Goal: Information Seeking & Learning: Learn about a topic

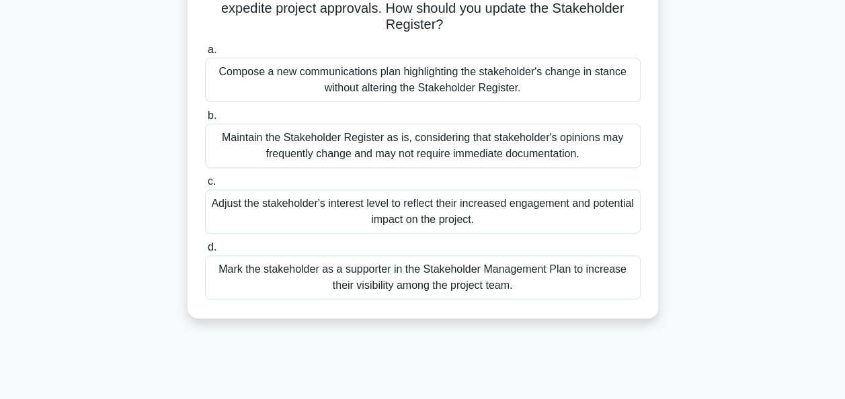
scroll to position [188, 0]
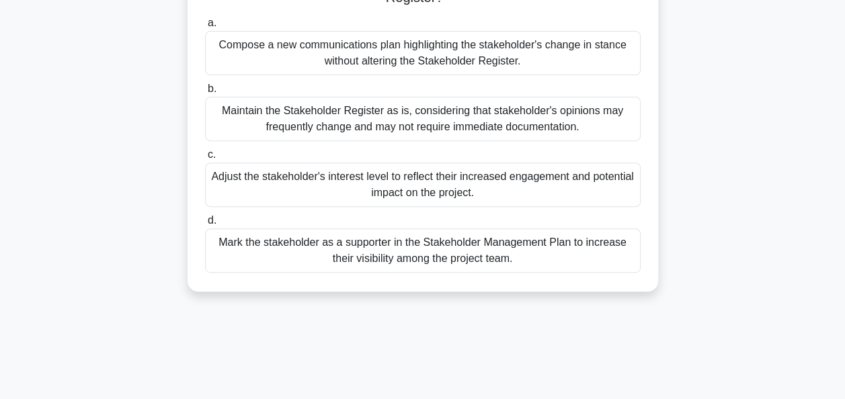
click at [434, 176] on div "Adjust the stakeholder's interest level to reflect their increased engagement a…" at bounding box center [423, 185] width 436 height 44
click at [205, 159] on input "c. Adjust the stakeholder's interest level to reflect their increased engagemen…" at bounding box center [205, 155] width 0 height 9
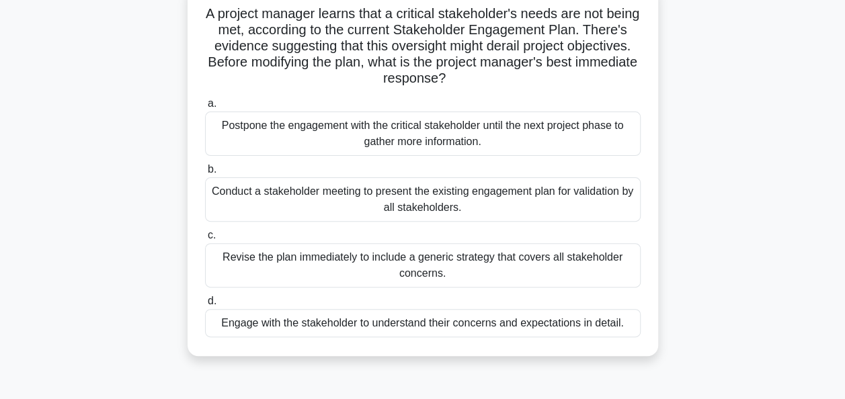
scroll to position [134, 0]
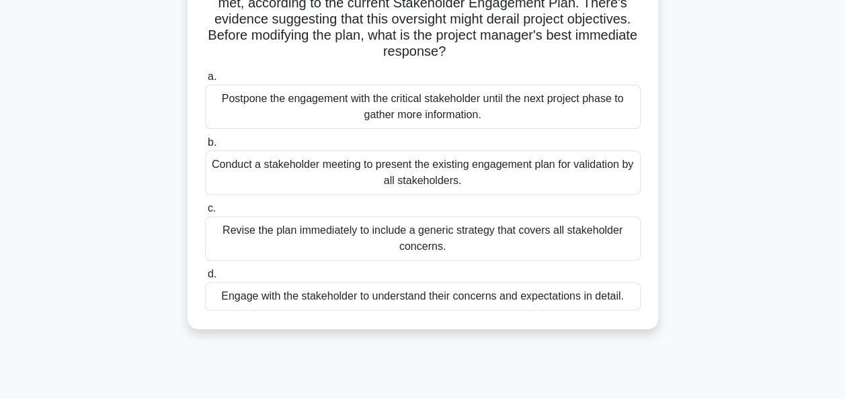
click at [430, 292] on div "Engage with the stakeholder to understand their concerns and expectations in de…" at bounding box center [423, 296] width 436 height 28
click at [205, 279] on input "d. Engage with the stakeholder to understand their concerns and expectations in…" at bounding box center [205, 274] width 0 height 9
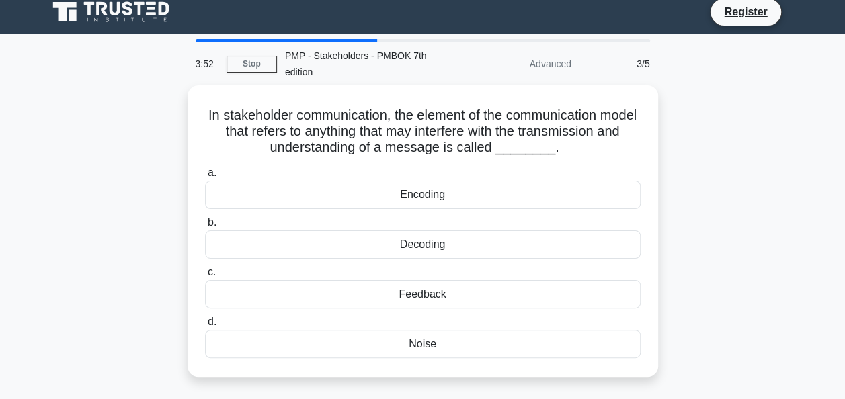
scroll to position [0, 0]
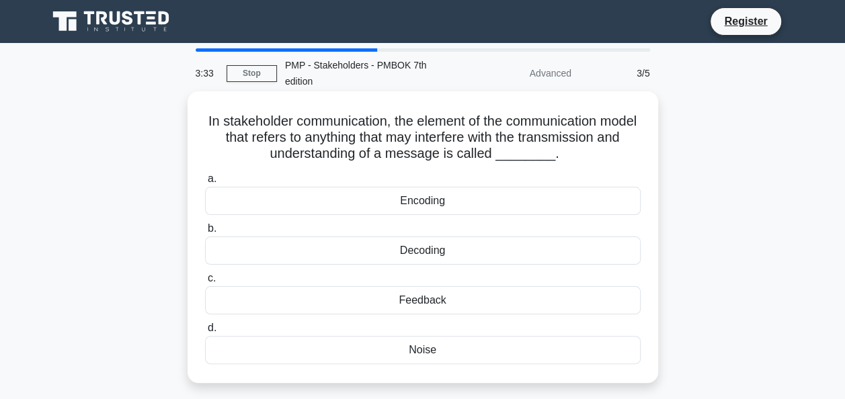
click at [424, 355] on div "Noise" at bounding box center [423, 350] width 436 height 28
click at [205, 333] on input "d. Noise" at bounding box center [205, 328] width 0 height 9
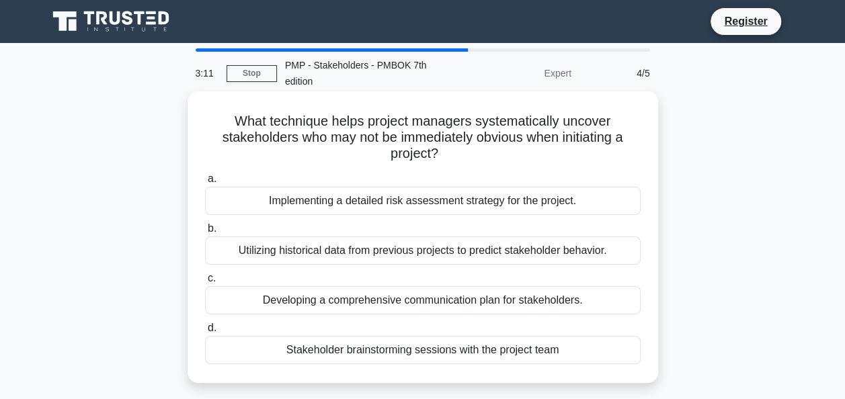
click at [425, 354] on div "Stakeholder brainstorming sessions with the project team" at bounding box center [423, 350] width 436 height 28
click at [205, 333] on input "d. Stakeholder brainstorming sessions with the project team" at bounding box center [205, 328] width 0 height 9
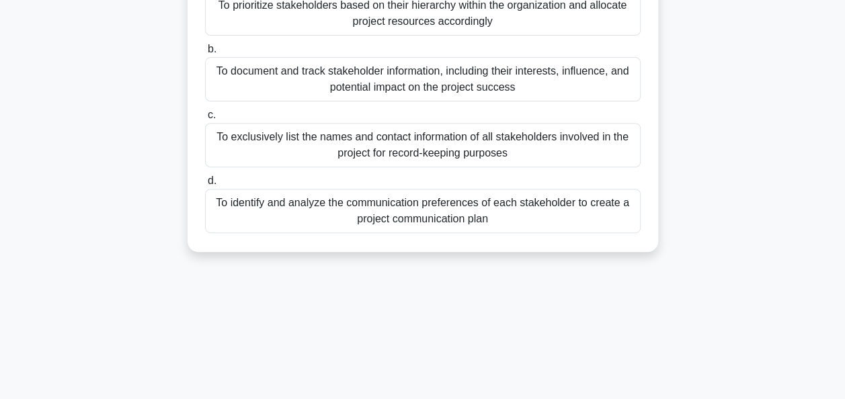
scroll to position [242, 0]
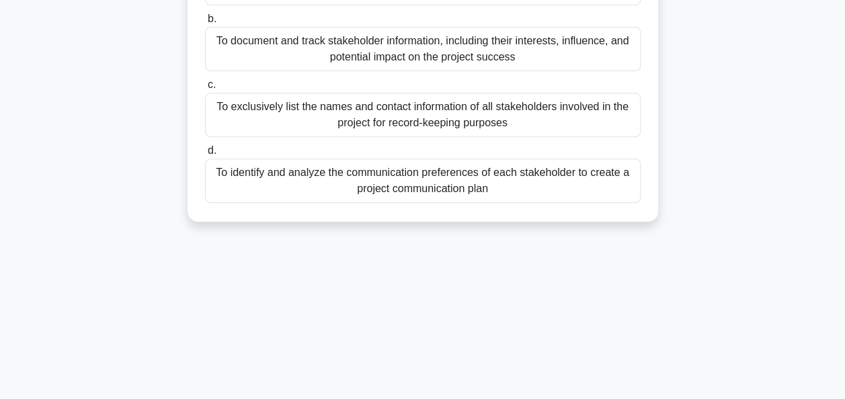
click at [406, 48] on div "To document and track stakeholder information, including their interests, influ…" at bounding box center [423, 49] width 436 height 44
click at [205, 24] on input "b. To document and track stakeholder information, including their interests, in…" at bounding box center [205, 19] width 0 height 9
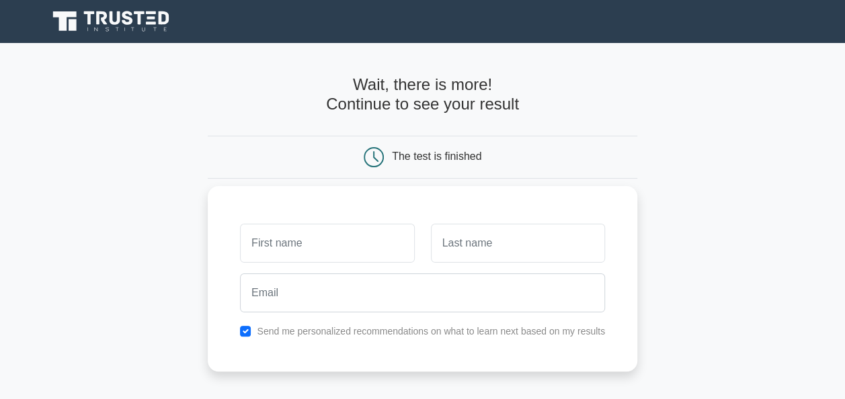
click at [276, 256] on input "text" at bounding box center [327, 243] width 174 height 39
type input "Mundia"
click at [473, 244] on input "text" at bounding box center [518, 243] width 174 height 39
type input "matongo"
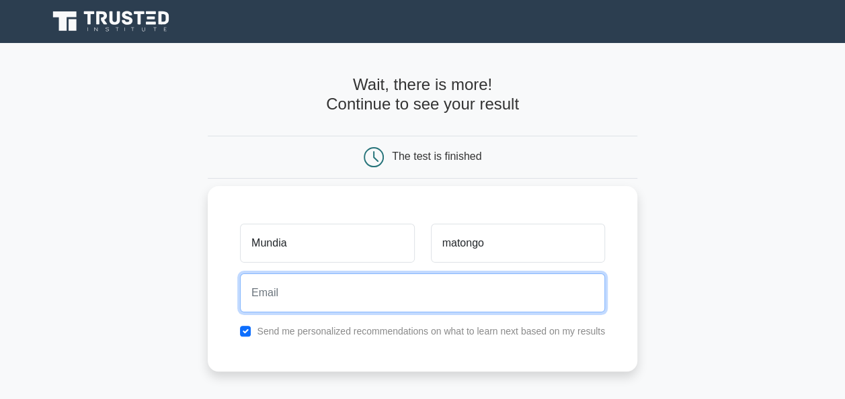
click at [416, 290] on input "email" at bounding box center [422, 293] width 365 height 39
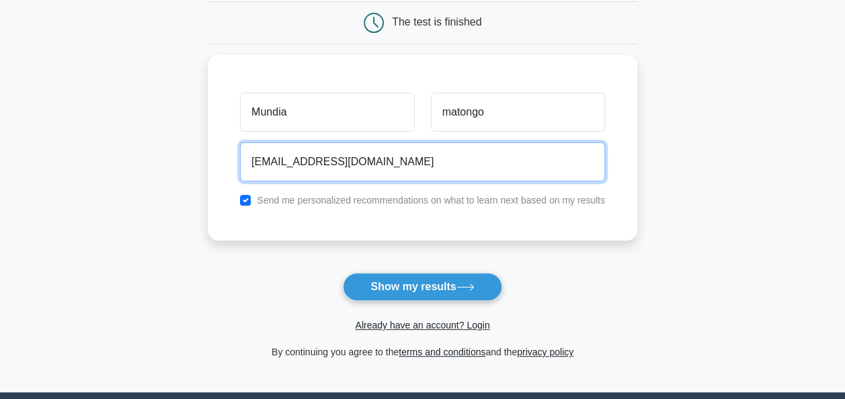
scroll to position [206, 0]
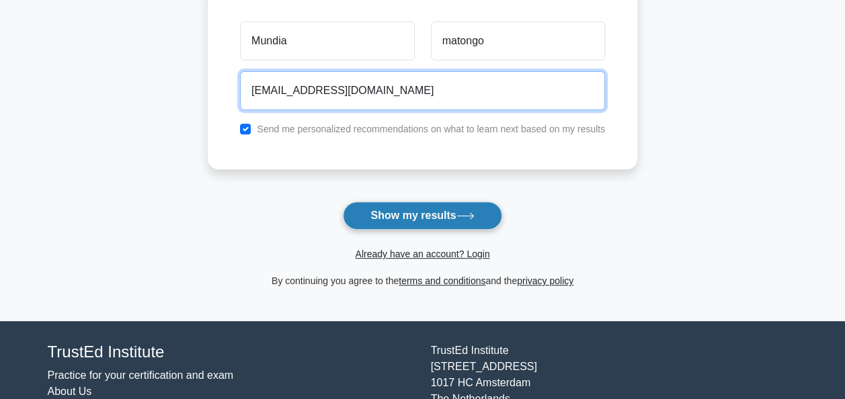
type input "[EMAIL_ADDRESS][DOMAIN_NAME]"
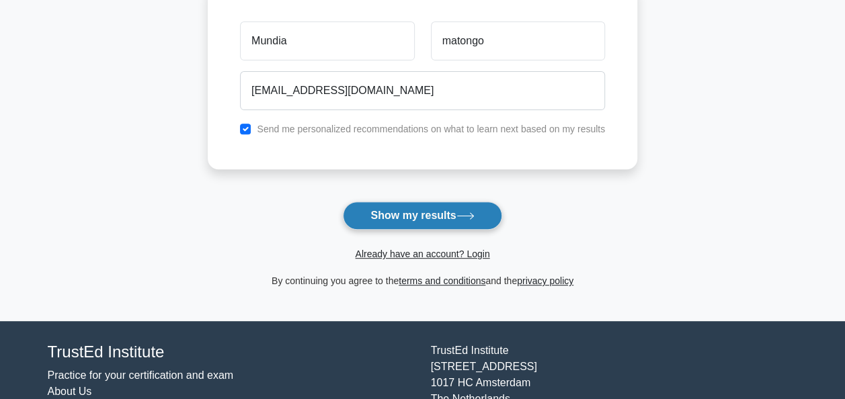
click at [419, 208] on button "Show my results" at bounding box center [422, 216] width 159 height 28
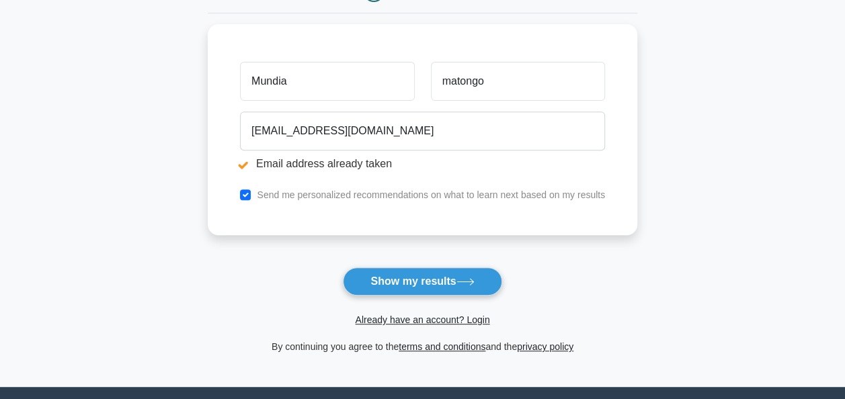
scroll to position [259, 0]
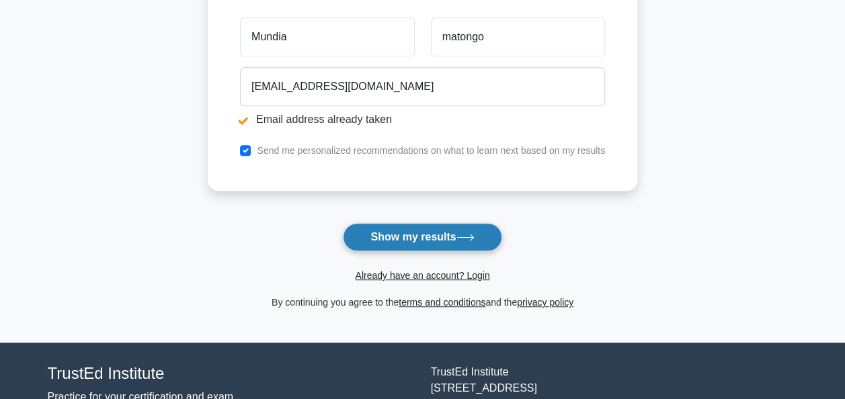
click at [415, 237] on button "Show my results" at bounding box center [422, 237] width 159 height 28
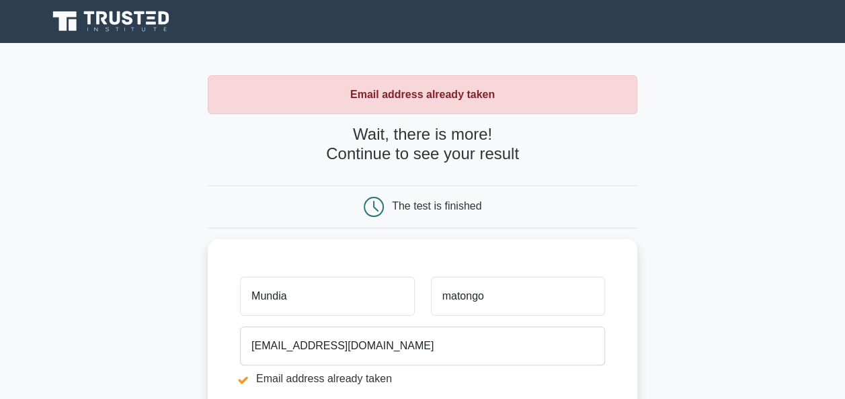
click at [718, 296] on main "Email address already taken Wait, there is more! Continue to see your result Th…" at bounding box center [422, 322] width 845 height 559
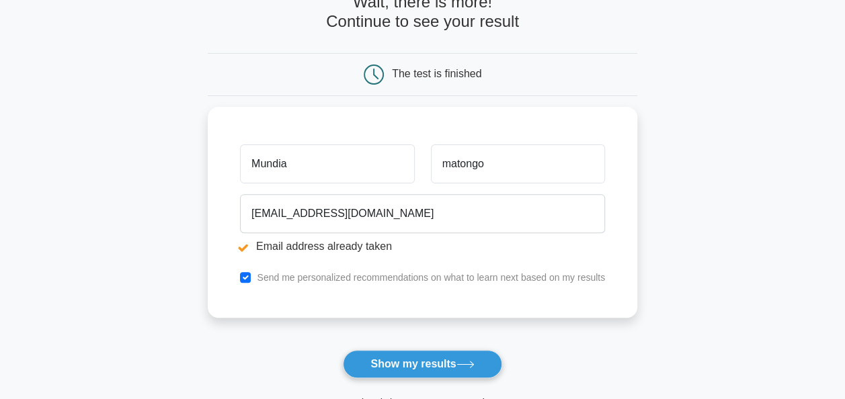
scroll to position [296, 0]
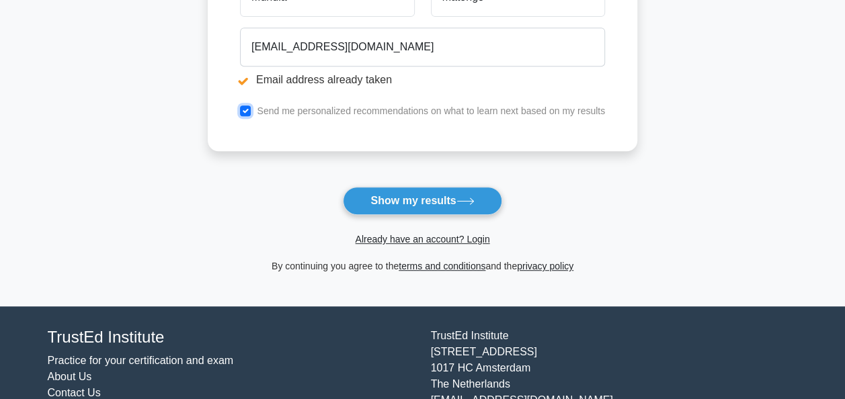
click at [245, 108] on input "checkbox" at bounding box center [245, 111] width 11 height 11
checkbox input "true"
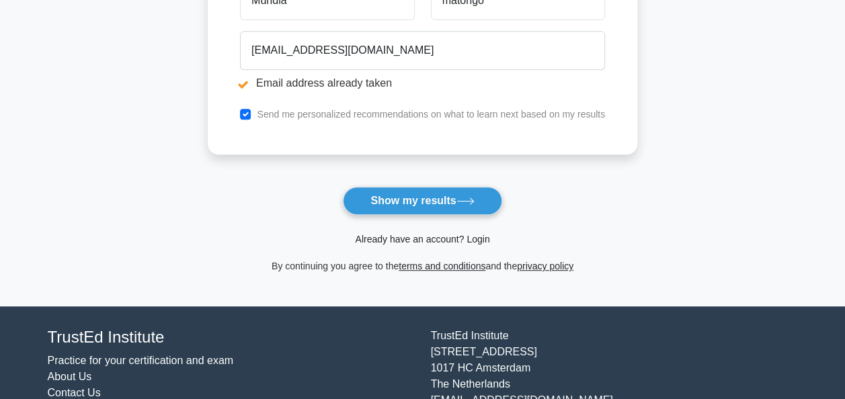
click at [479, 238] on link "Already have an account? Login" at bounding box center [422, 239] width 134 height 11
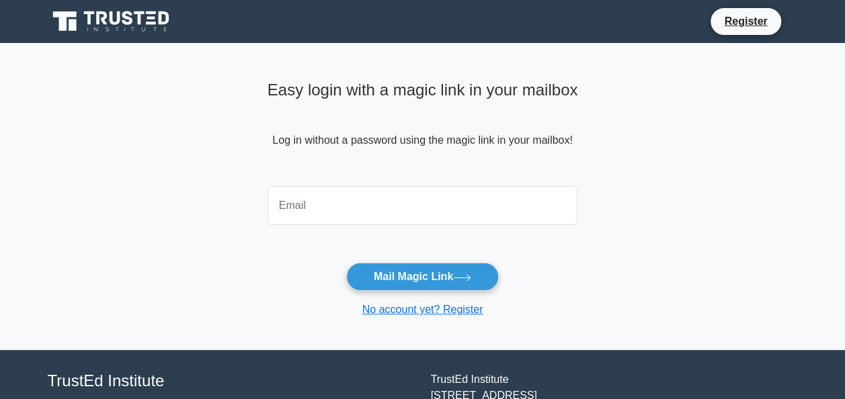
type input "[EMAIL_ADDRESS][DOMAIN_NAME]"
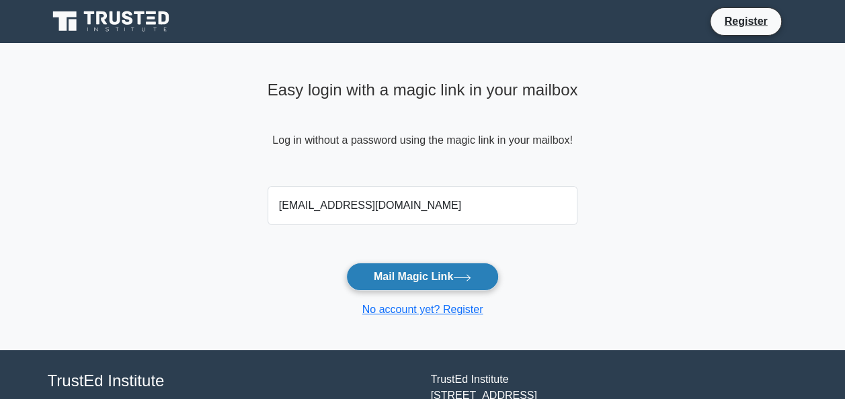
click at [448, 282] on button "Mail Magic Link" at bounding box center [422, 277] width 153 height 28
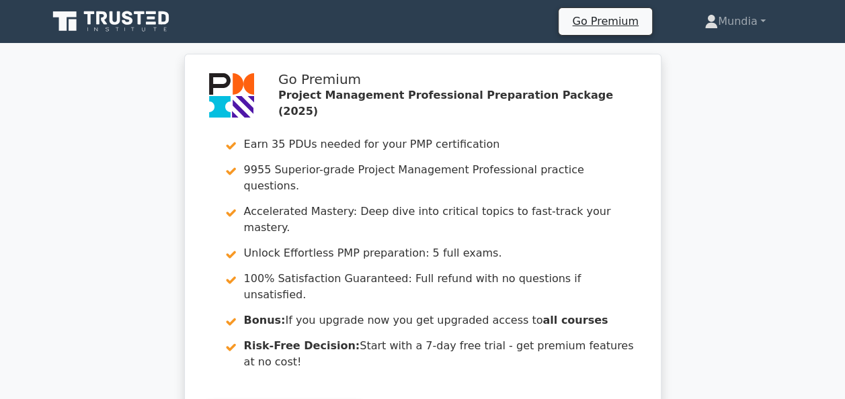
click at [747, 265] on div "Go Premium Project Management Professional Preparation Package (2025) Earn 35 P…" at bounding box center [422, 259] width 845 height 411
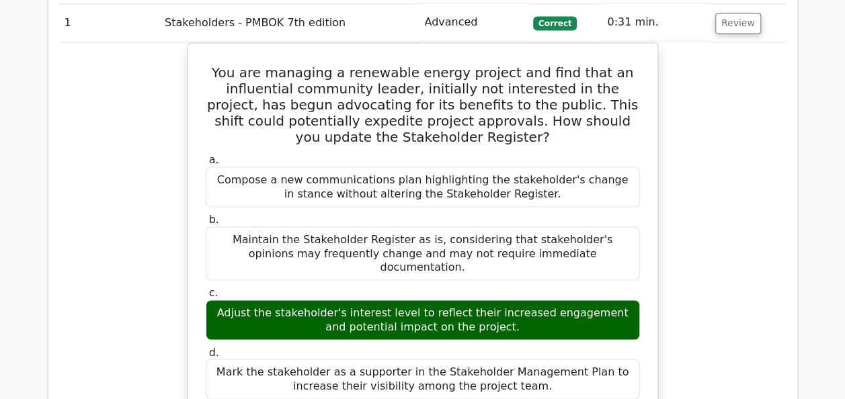
scroll to position [1129, 0]
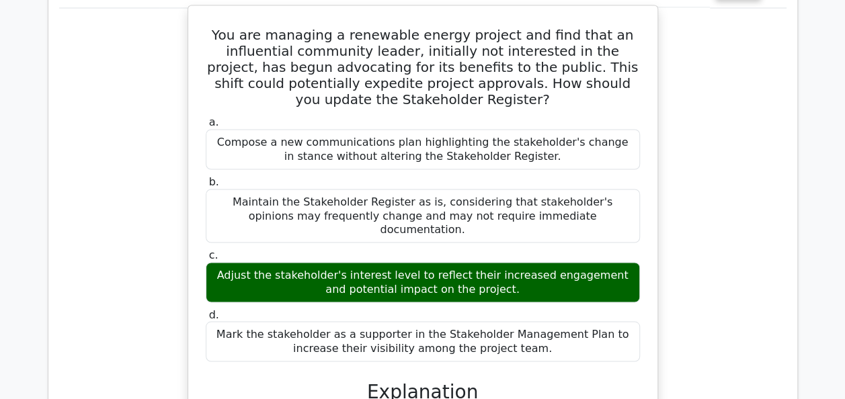
click at [353, 321] on div "Mark the stakeholder as a supporter in the Stakeholder Management Plan to incre…" at bounding box center [423, 341] width 434 height 40
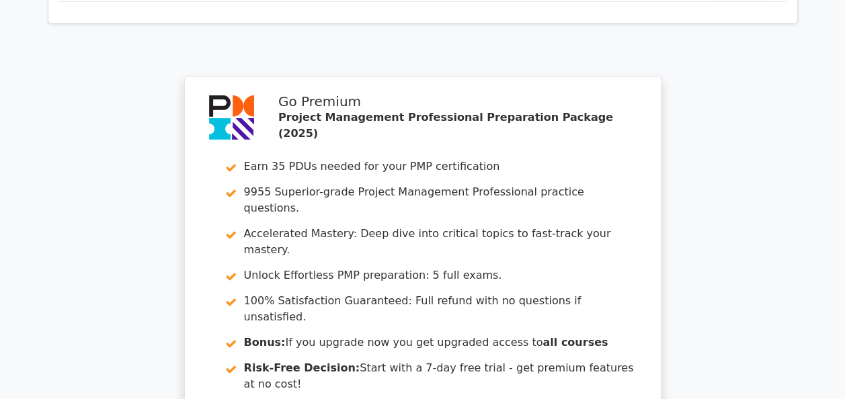
scroll to position [2205, 0]
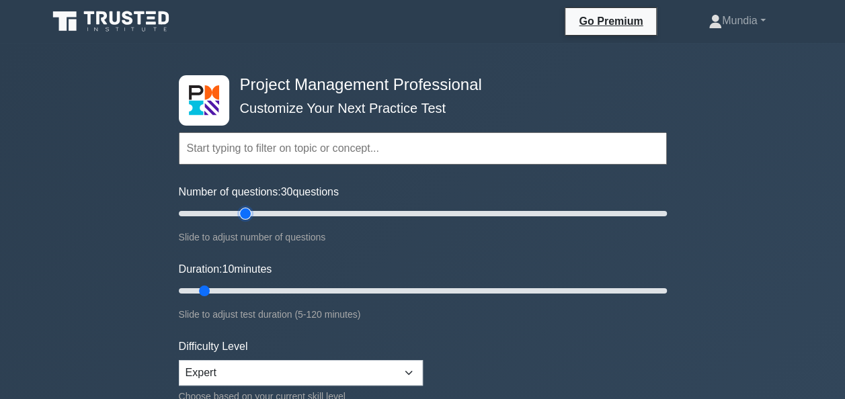
click at [240, 214] on input "Number of questions: 30 questions" at bounding box center [423, 214] width 488 height 16
click at [229, 214] on input "Number of questions: 25 questions" at bounding box center [423, 214] width 488 height 16
type input "20"
click at [225, 214] on input "Number of questions: 20 questions" at bounding box center [423, 214] width 488 height 16
click at [260, 285] on input "Duration: 10 minutes" at bounding box center [423, 291] width 488 height 16
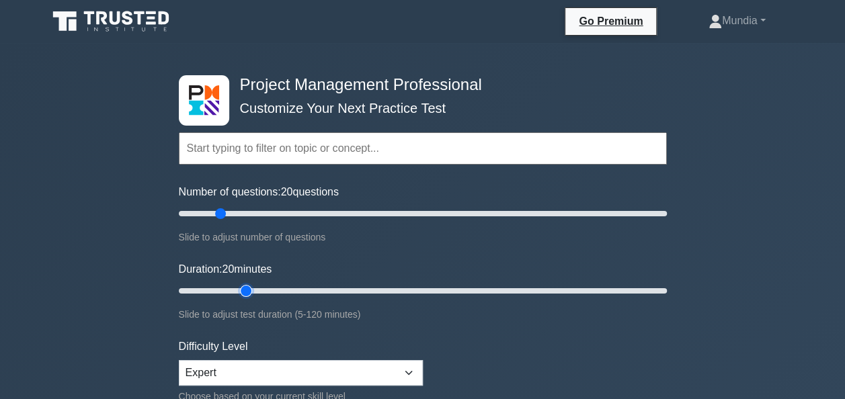
type input "20"
click at [249, 289] on input "Duration: 20 minutes" at bounding box center [423, 291] width 488 height 16
click at [252, 213] on input "Number of questions: 35 questions" at bounding box center [423, 214] width 488 height 16
type input "30"
click at [248, 214] on input "Number of questions: 30 questions" at bounding box center [423, 214] width 488 height 16
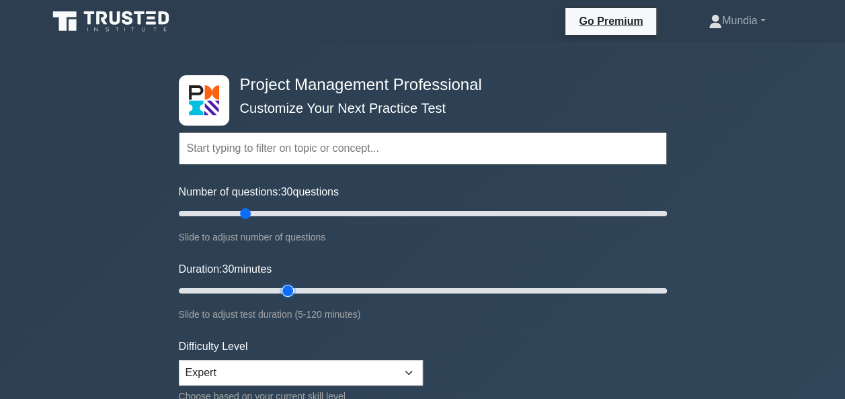
type input "30"
click at [277, 290] on input "Duration: 30 minutes" at bounding box center [423, 291] width 488 height 16
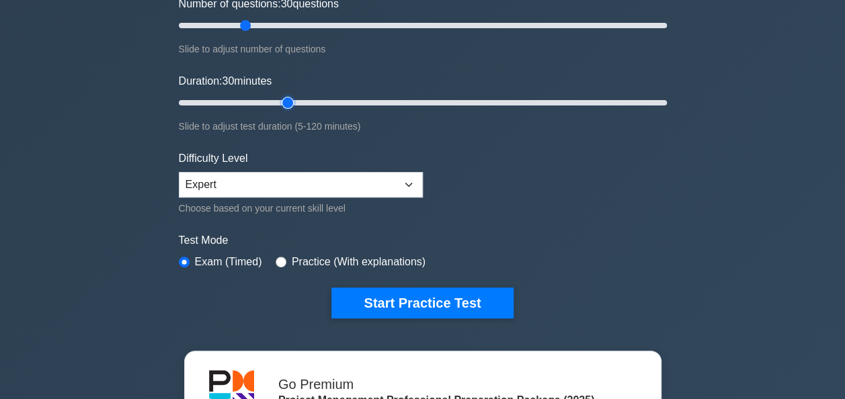
scroll to position [143, 0]
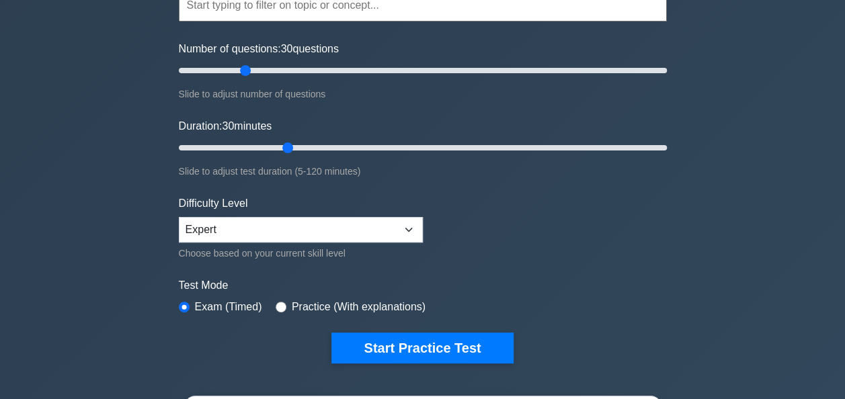
click at [746, 153] on div "Project Management Professional Customize Your Next Practice Test Topics Scope …" at bounding box center [422, 323] width 845 height 846
